Goal: Obtain resource: Download file/media

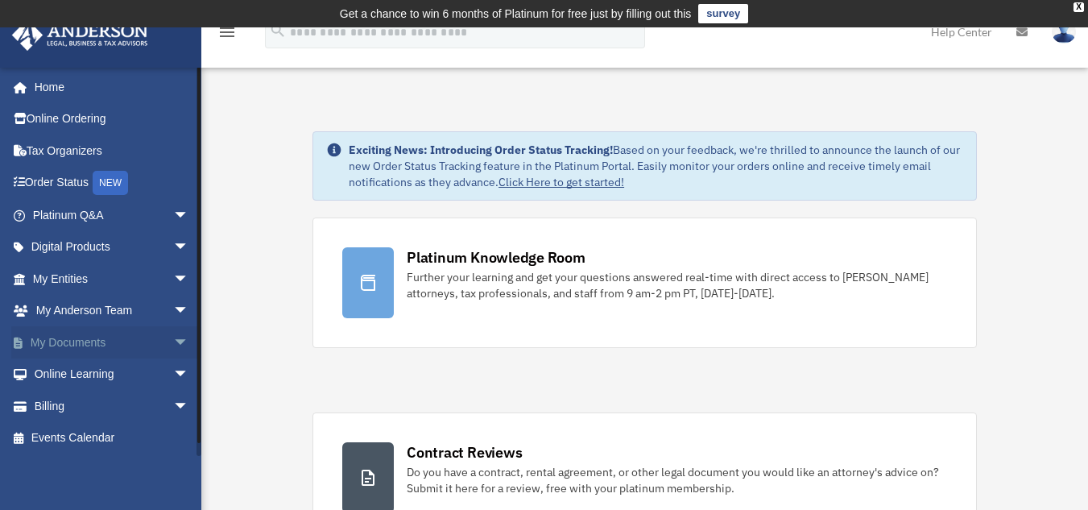
click at [51, 342] on link "My Documents arrow_drop_down" at bounding box center [112, 342] width 202 height 32
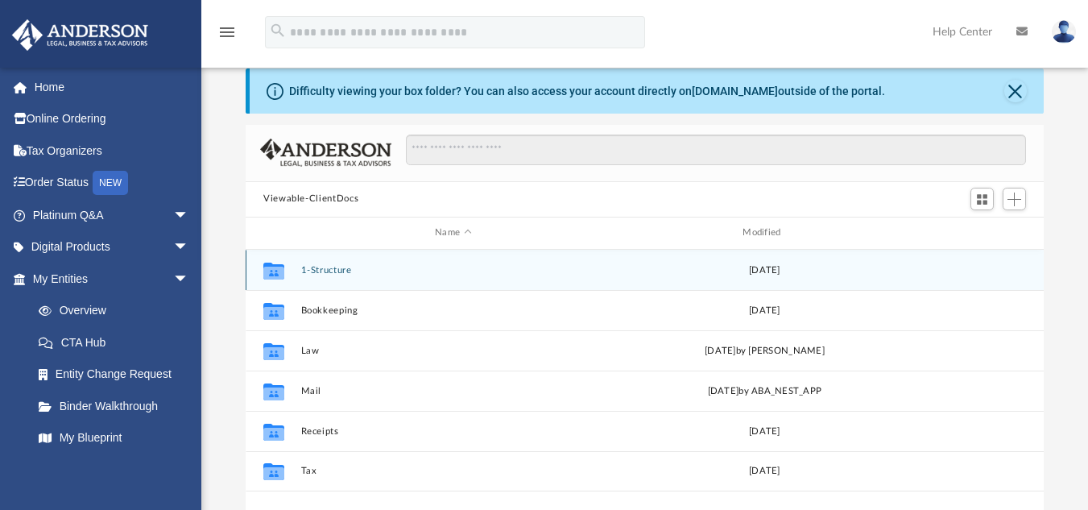
scroll to position [81, 0]
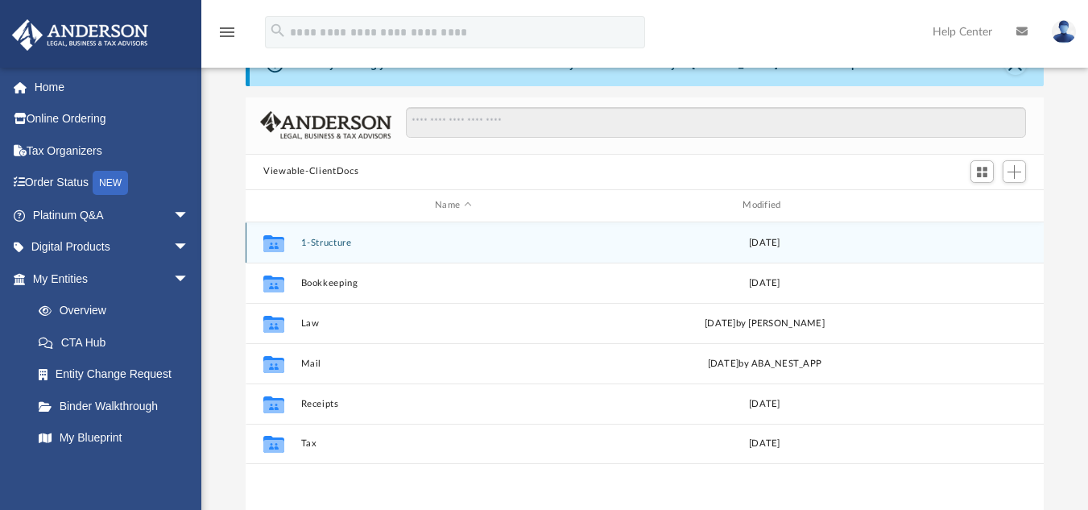
click at [341, 242] on button "1-Structure" at bounding box center [453, 242] width 304 height 10
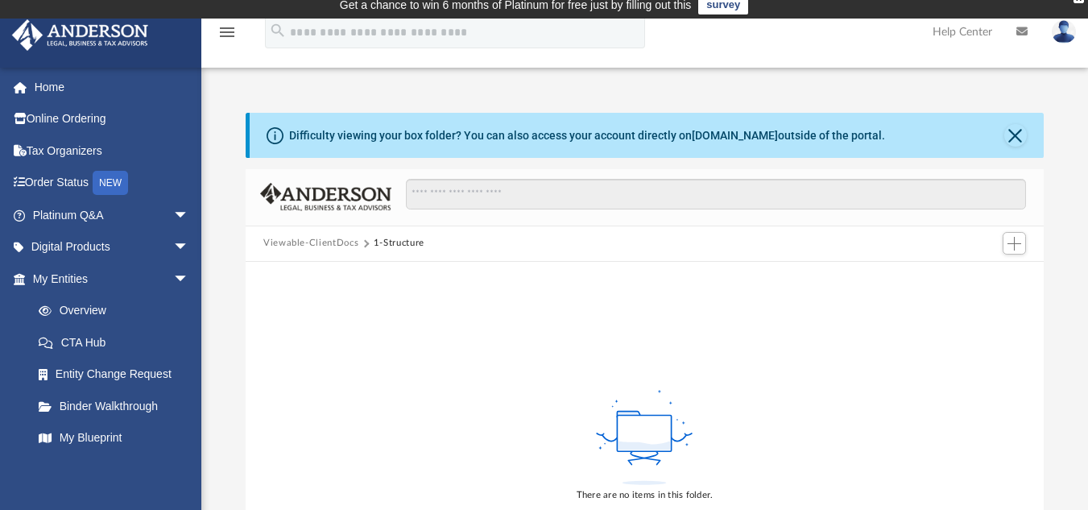
scroll to position [0, 0]
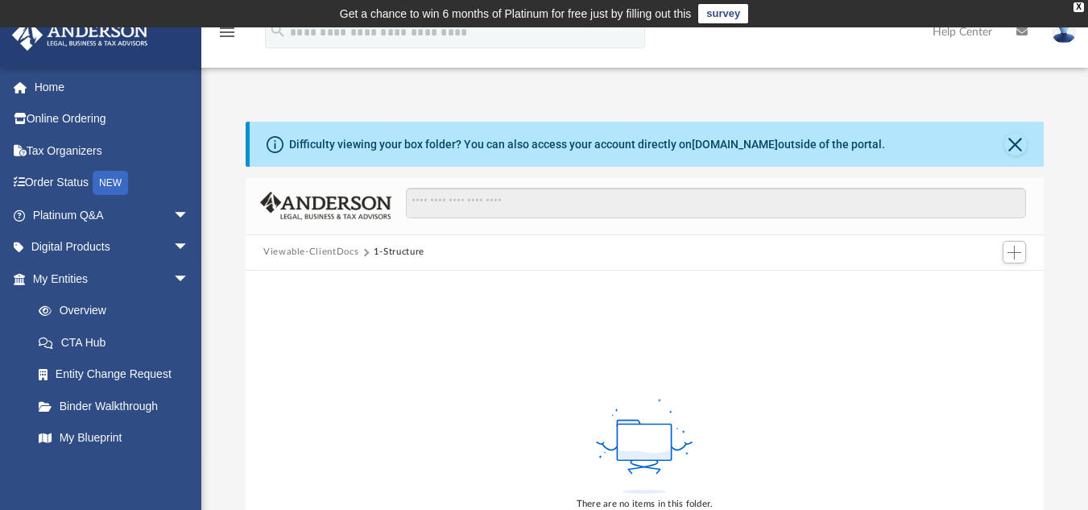
click at [308, 254] on button "Viewable-ClientDocs" at bounding box center [310, 252] width 95 height 14
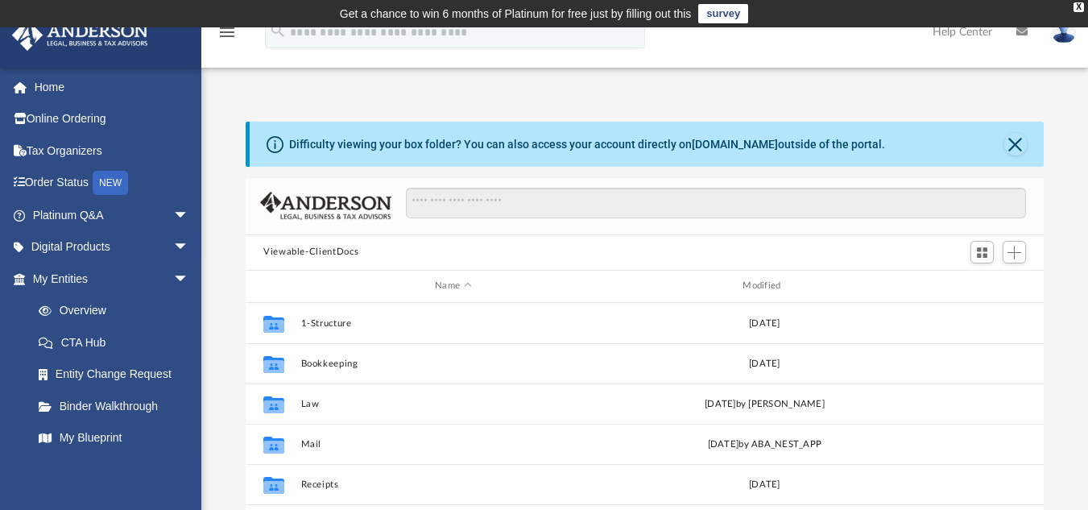
scroll to position [354, 786]
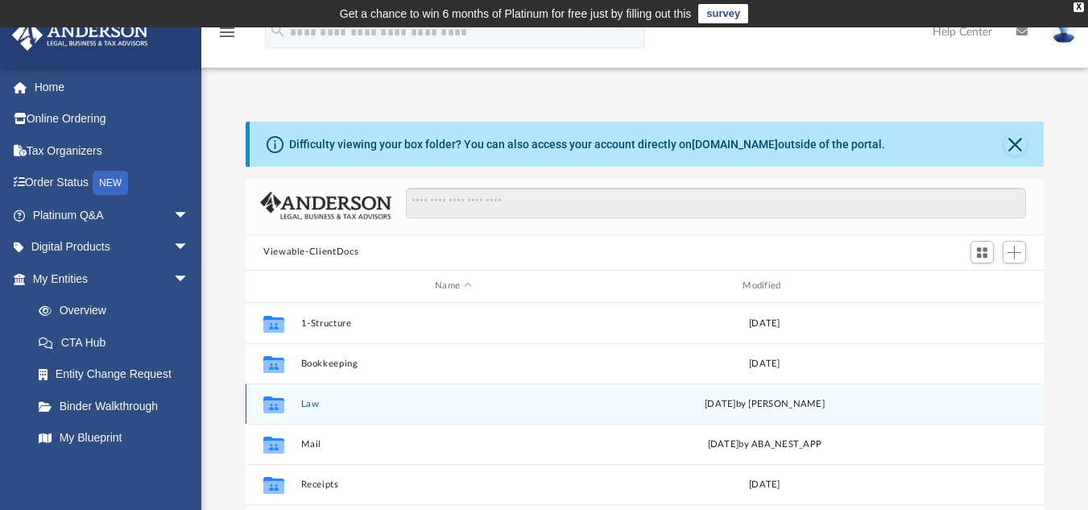
click at [300, 396] on div "Collaborated Folder Law [DATE] by [PERSON_NAME]" at bounding box center [645, 403] width 798 height 40
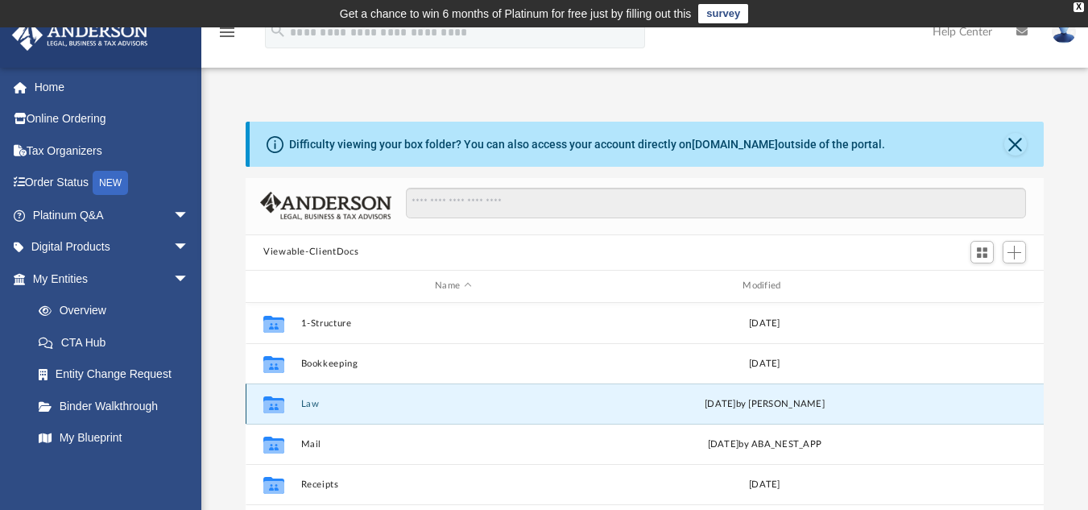
click at [308, 404] on button "Law" at bounding box center [453, 403] width 304 height 10
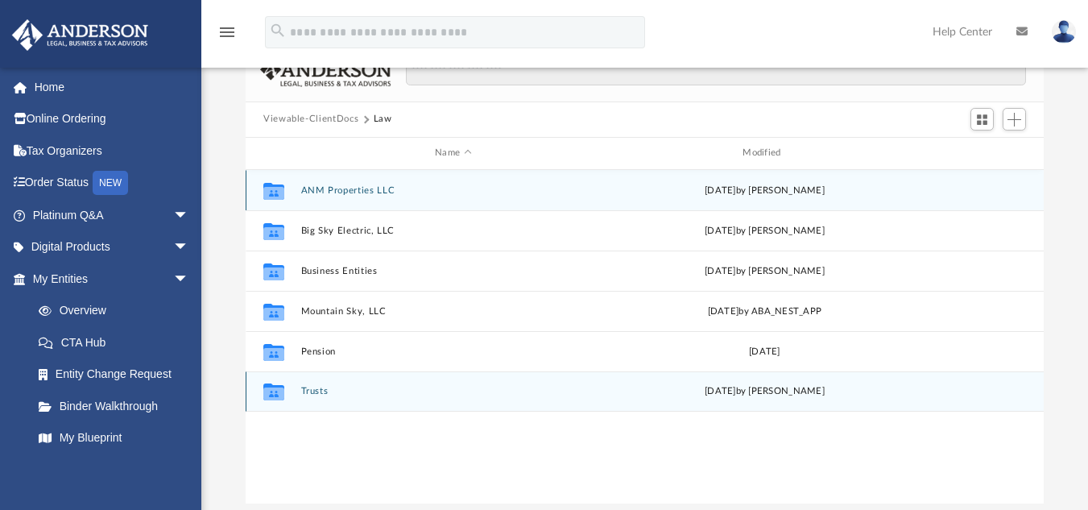
scroll to position [161, 0]
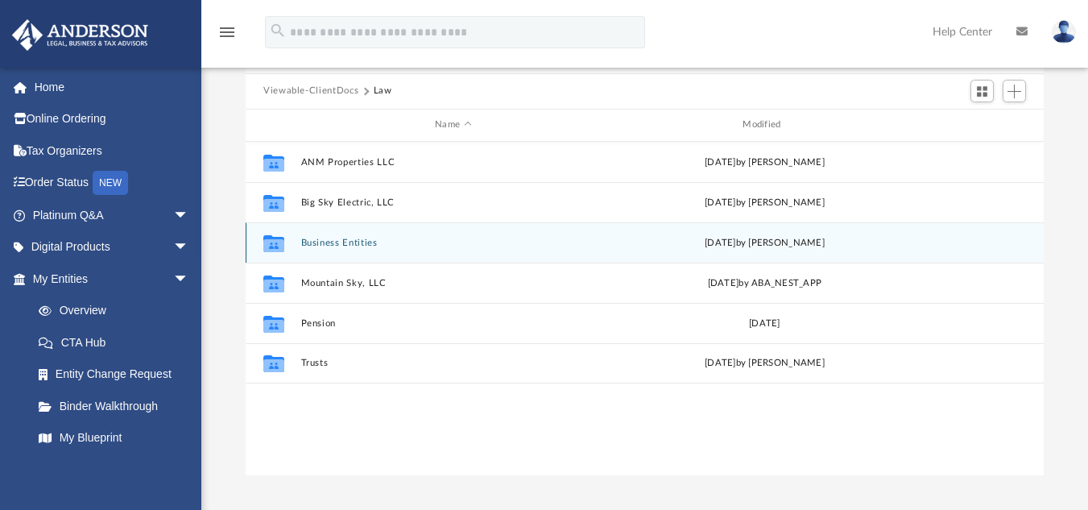
click at [356, 238] on button "Business Entities" at bounding box center [453, 242] width 304 height 10
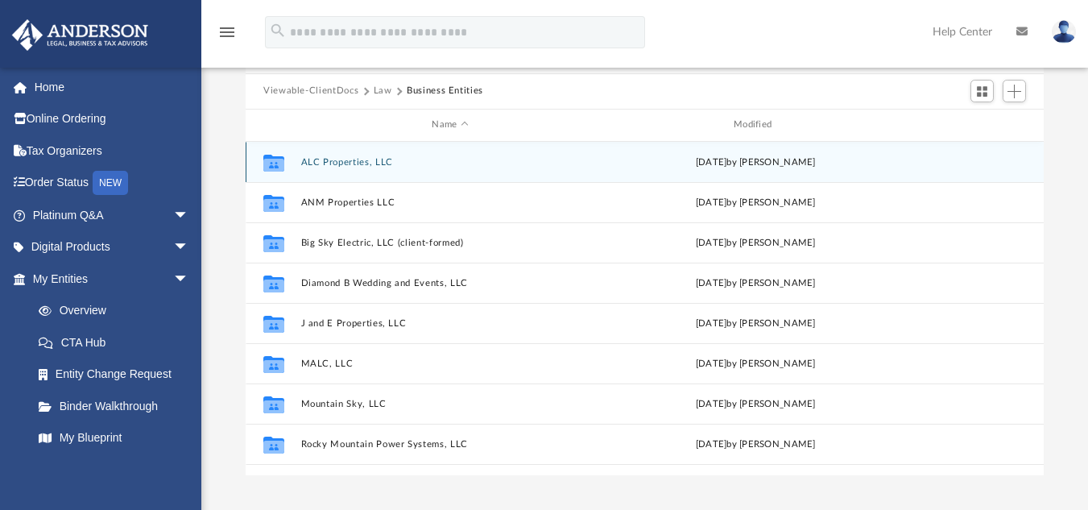
click at [351, 159] on button "ALC Properties, LLC" at bounding box center [450, 161] width 299 height 10
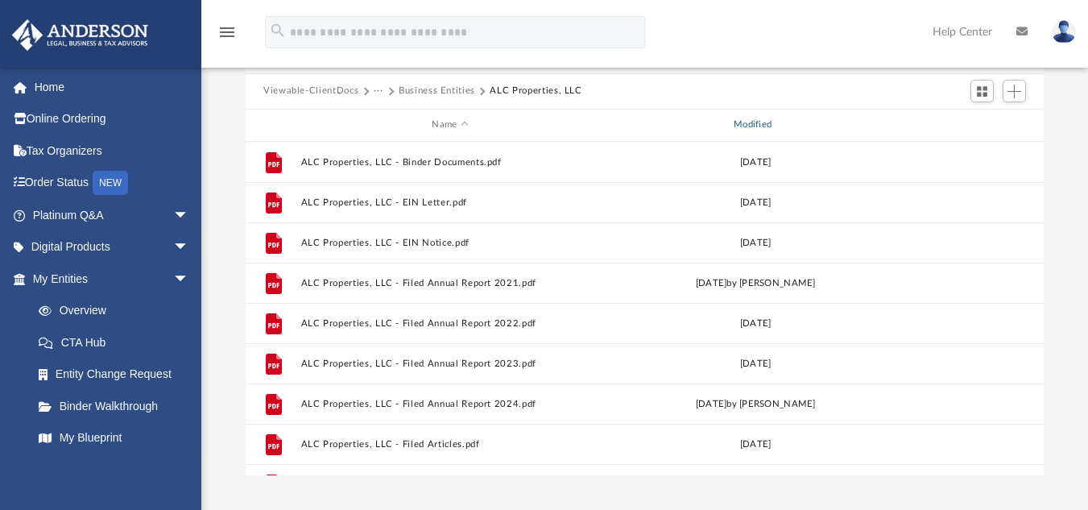
click at [754, 122] on div "Modified" at bounding box center [754, 125] width 299 height 14
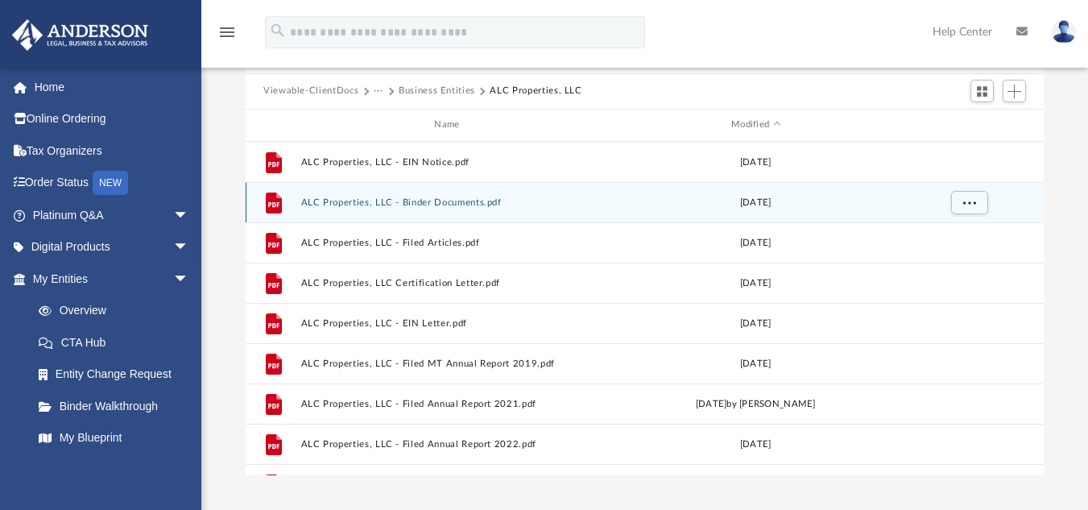
click at [482, 207] on button "ALC Properties, LLC - Binder Documents.pdf" at bounding box center [450, 201] width 299 height 10
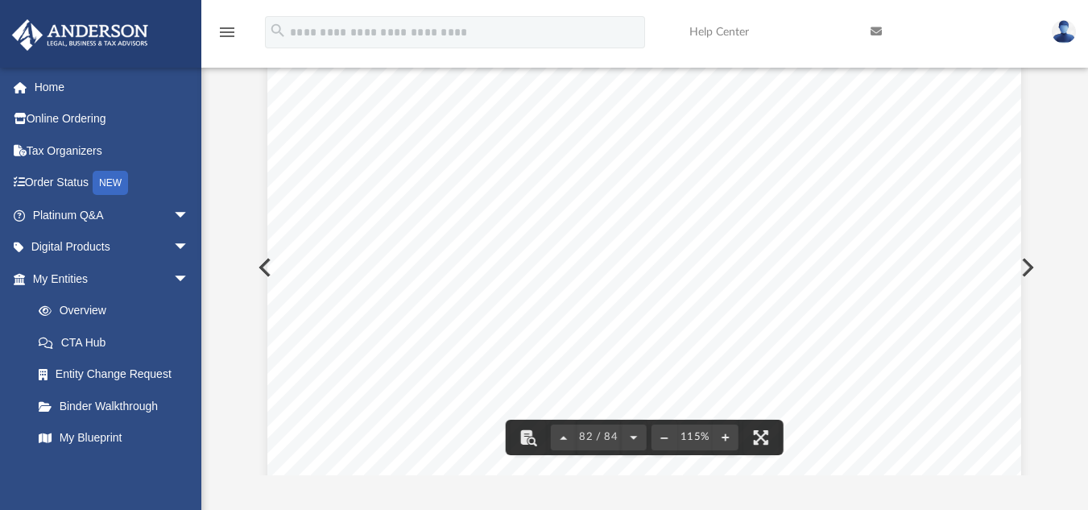
scroll to position [81062, 0]
click at [267, 267] on div "Operating Agreement of ALC Properties, LLC Page 36 of 37 Example: A Member with…" at bounding box center [644, 451] width 754 height 975
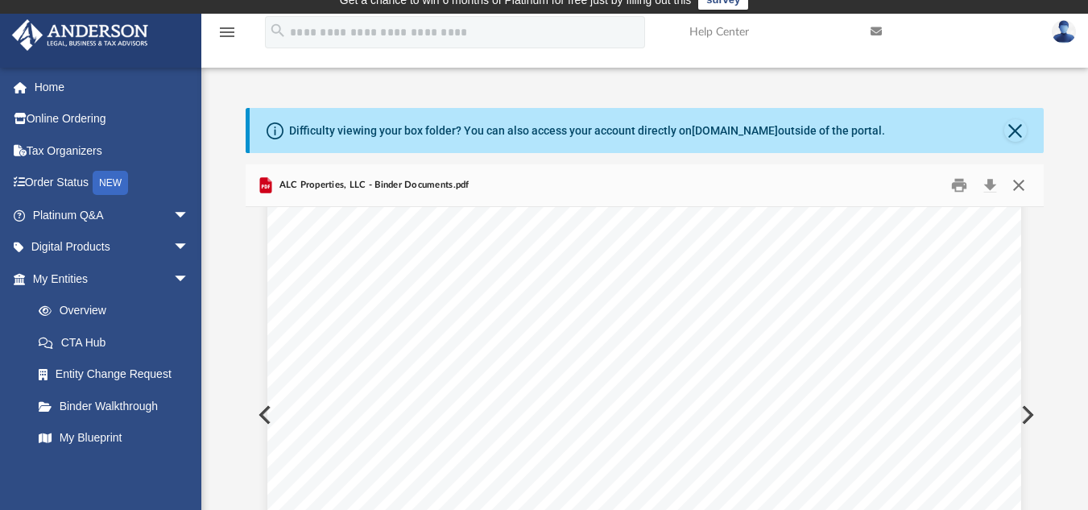
click at [1018, 187] on button "Close" at bounding box center [1018, 184] width 29 height 25
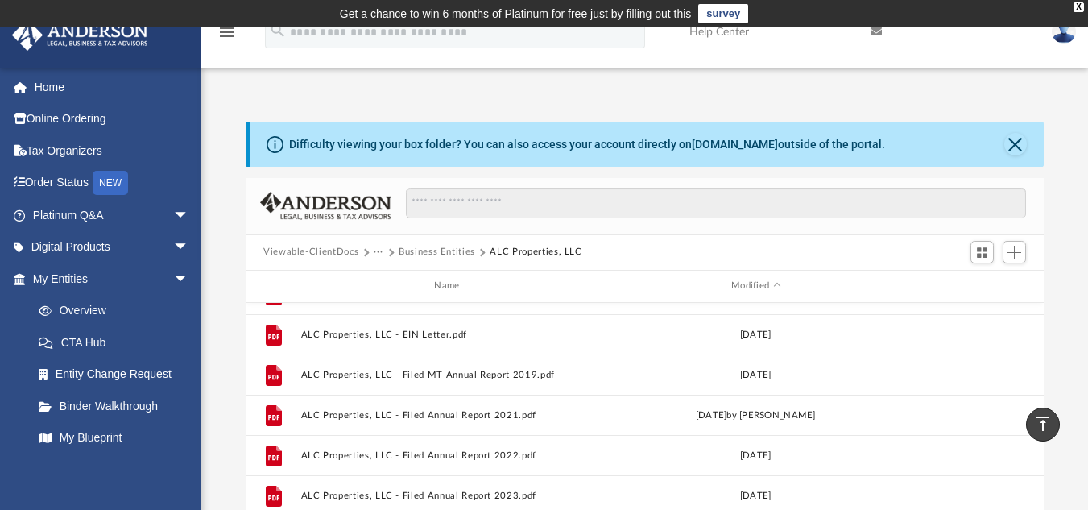
scroll to position [0, 0]
